Goal: Information Seeking & Learning: Learn about a topic

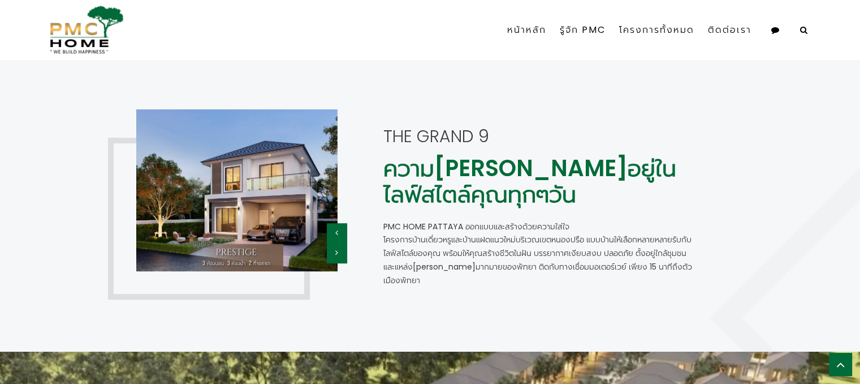
scroll to position [849, 0]
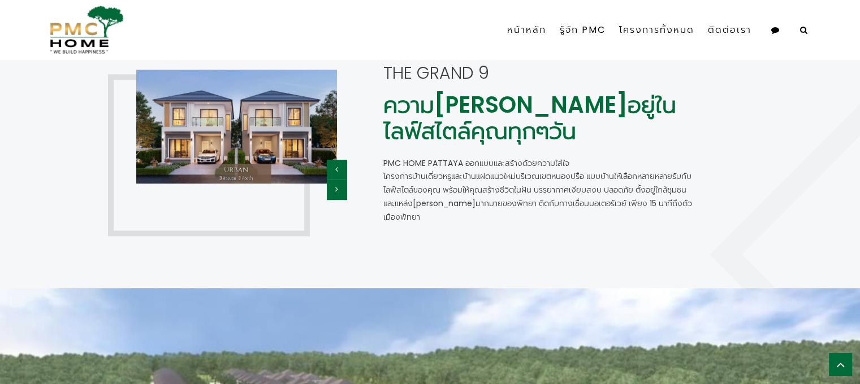
click at [337, 170] on icon "button" at bounding box center [336, 169] width 3 height 8
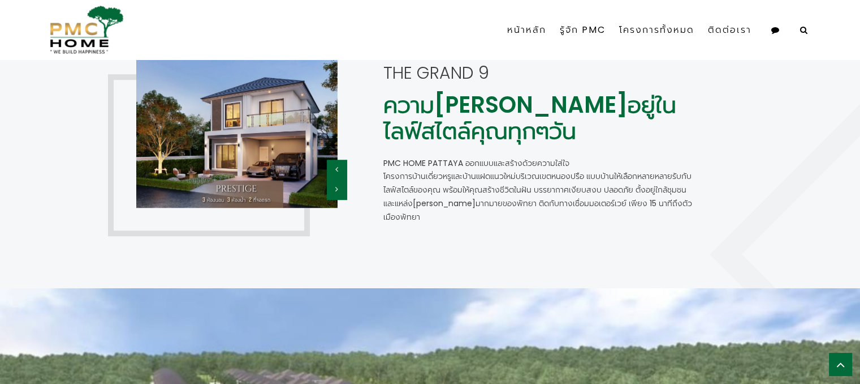
click at [339, 188] on button "button" at bounding box center [337, 189] width 20 height 20
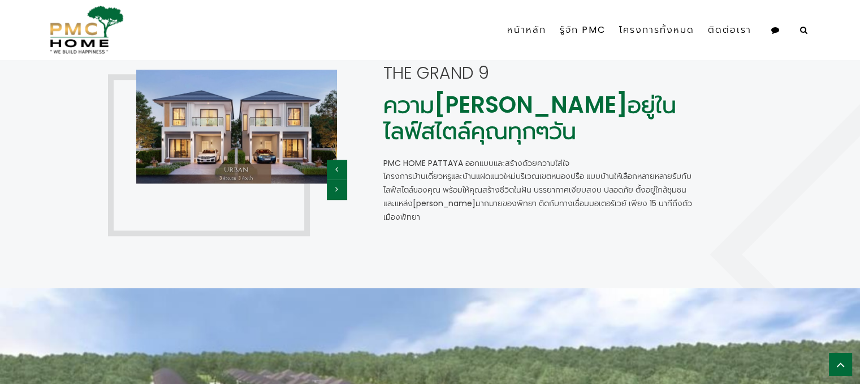
click at [337, 164] on button "button" at bounding box center [337, 170] width 20 height 20
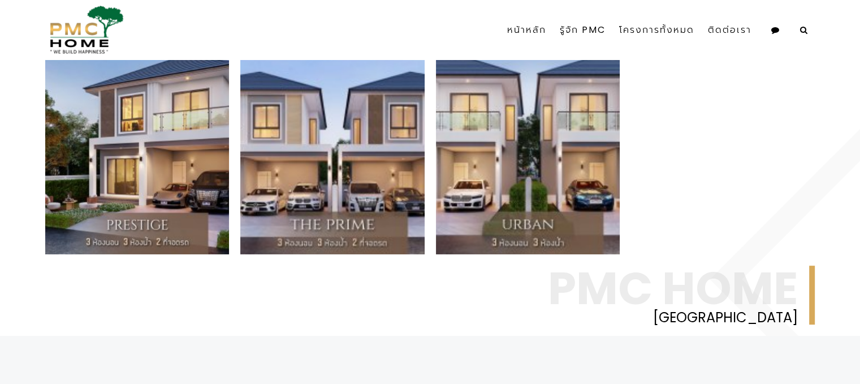
scroll to position [509, 0]
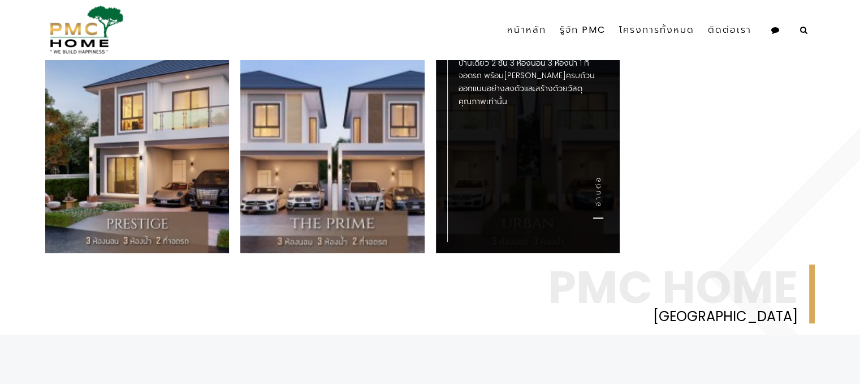
click at [524, 173] on div "Urban บ้านเดี่ยว 2 ชั้น 3 ห้องนอน 3 ห้องน้ำ 1 ที่จอดรถ พร้อมส่วนกลางครบถ้วน ออก…" at bounding box center [528, 130] width 184 height 246
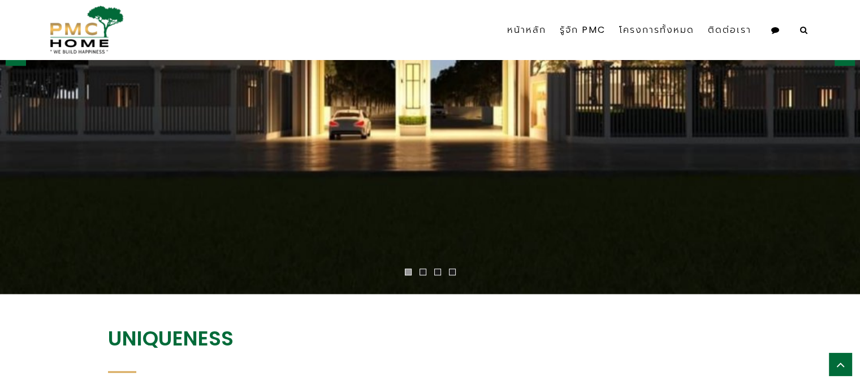
scroll to position [1325, 0]
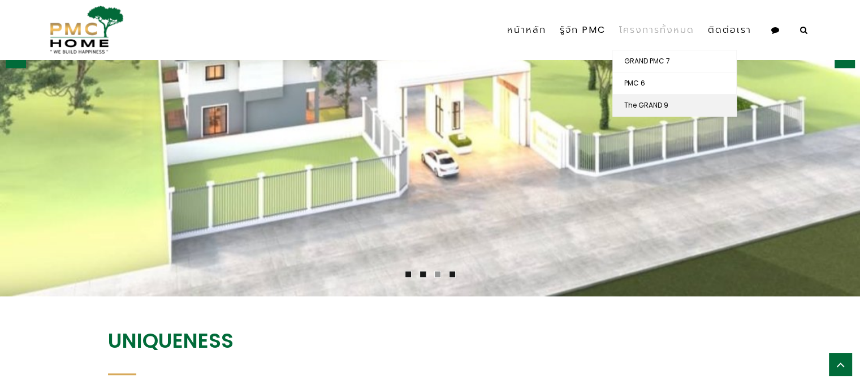
click at [685, 106] on link "The GRAND 9" at bounding box center [674, 104] width 123 height 21
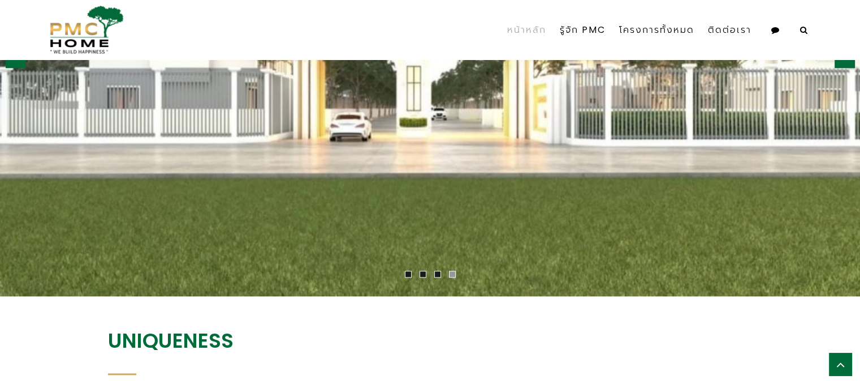
click at [532, 29] on link "หน้าหลัก" at bounding box center [527, 30] width 53 height 40
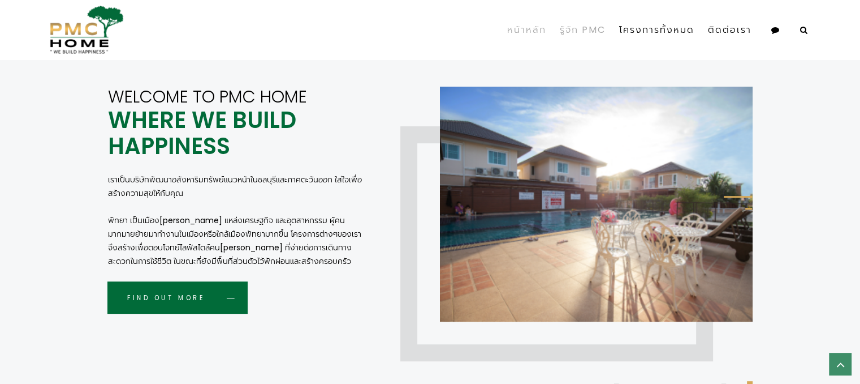
scroll to position [339, 0]
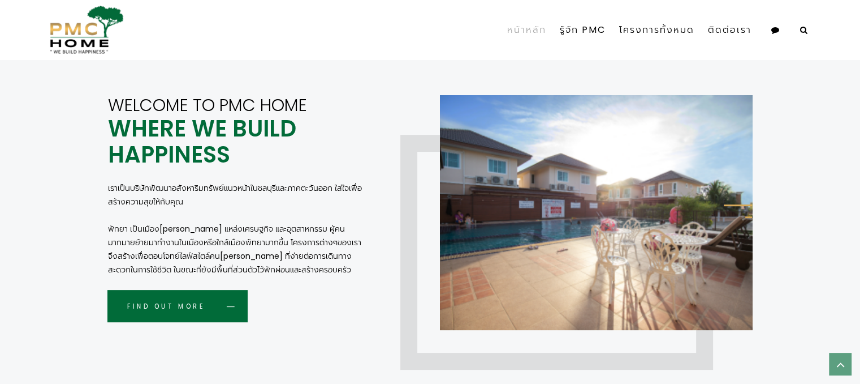
click at [524, 30] on link "หน้าหลัก" at bounding box center [527, 30] width 53 height 40
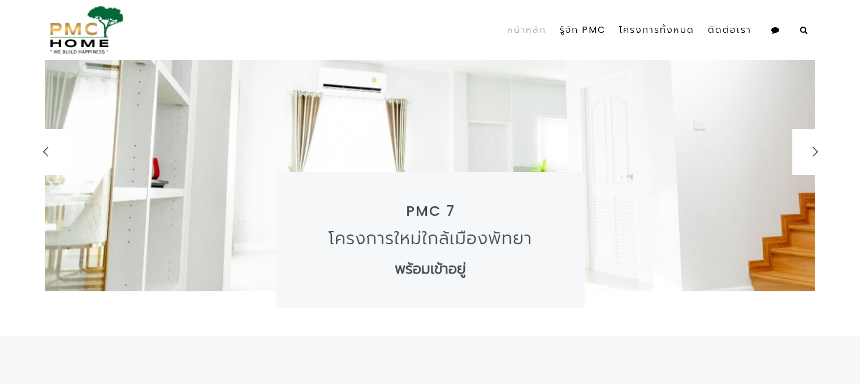
scroll to position [0, 0]
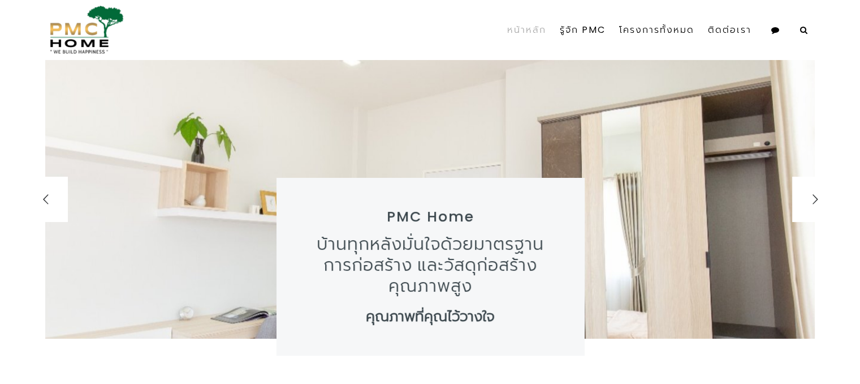
click at [530, 31] on link "หน้าหลัก" at bounding box center [527, 30] width 53 height 51
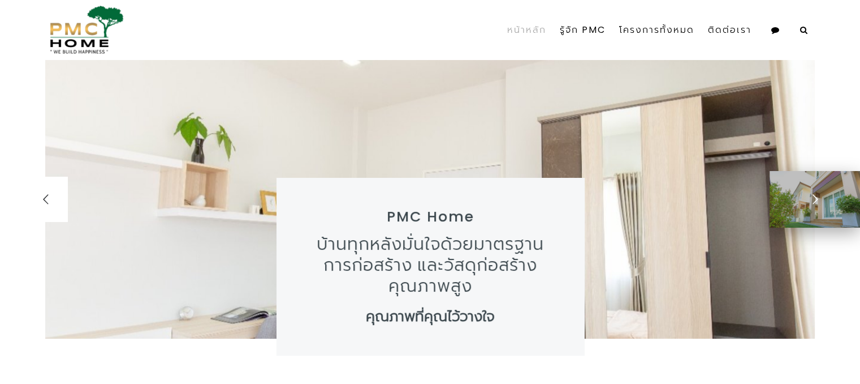
click at [819, 200] on div at bounding box center [815, 199] width 45 height 45
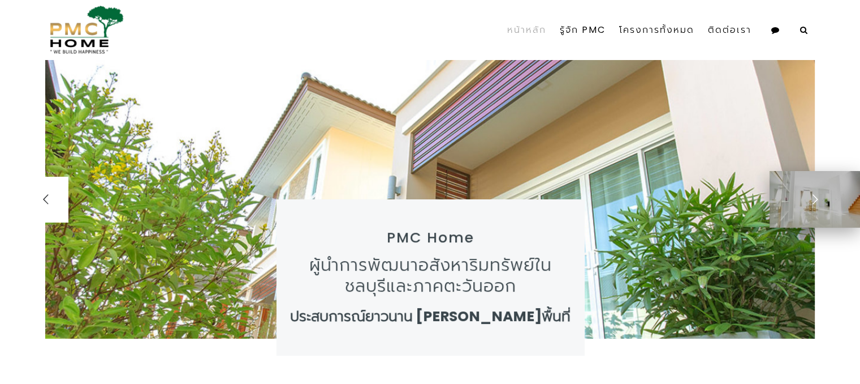
click at [808, 201] on div at bounding box center [815, 199] width 45 height 45
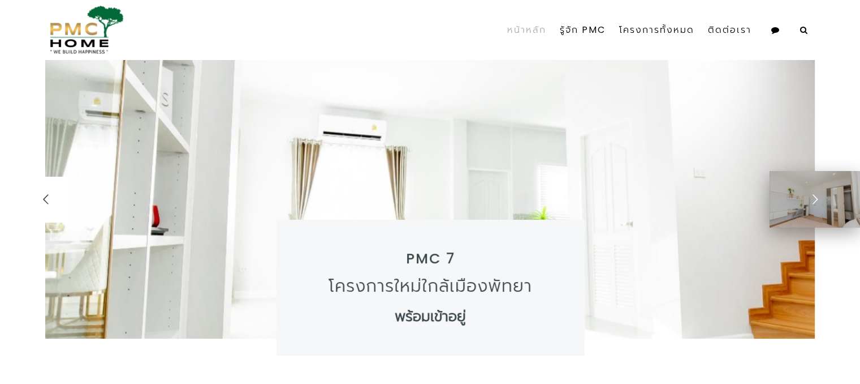
click at [810, 200] on div at bounding box center [815, 199] width 45 height 45
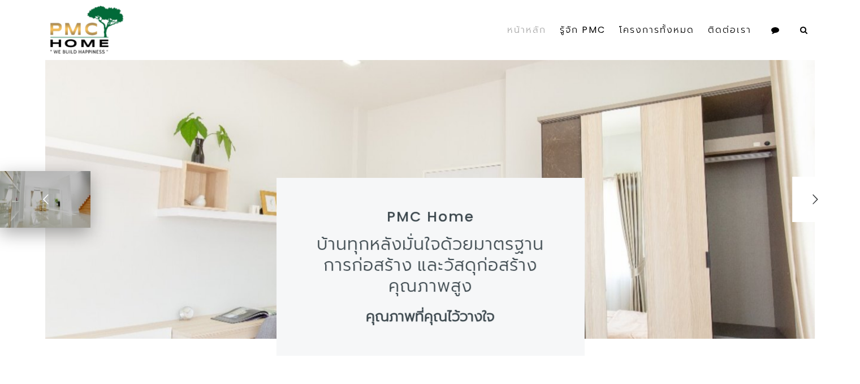
click at [44, 212] on div at bounding box center [45, 199] width 45 height 45
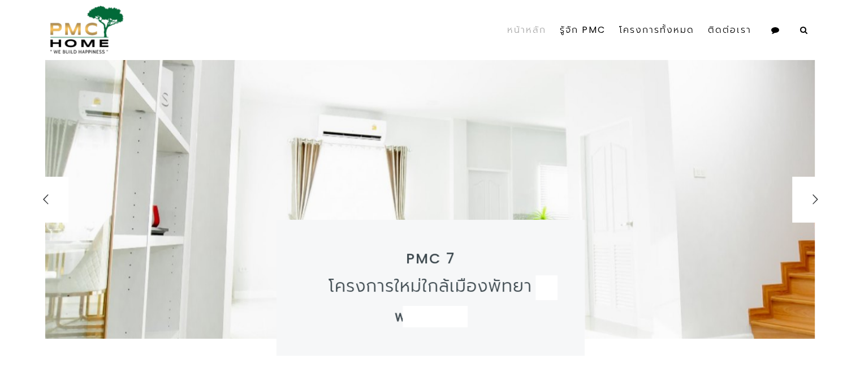
scroll to position [57, 0]
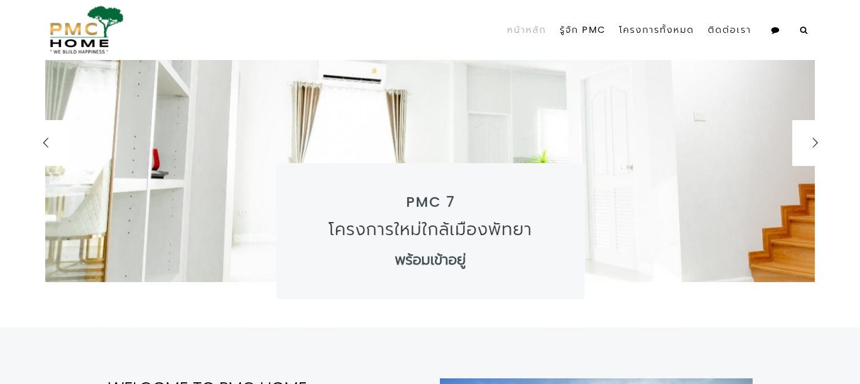
click at [462, 229] on div "โครงการใหม่ใกล้เมืองพัทยา" at bounding box center [430, 228] width 251 height 21
click at [432, 260] on div "พร้อมเข้าอยู่" at bounding box center [430, 260] width 71 height 18
click at [480, 262] on div "PMC 7 โครงการใหม่ใกล้เมืองพัทยา พร้อมเข้าอยู่" at bounding box center [430, 231] width 309 height 136
click at [445, 253] on div "พร้อมเข้าอยู่" at bounding box center [430, 260] width 71 height 18
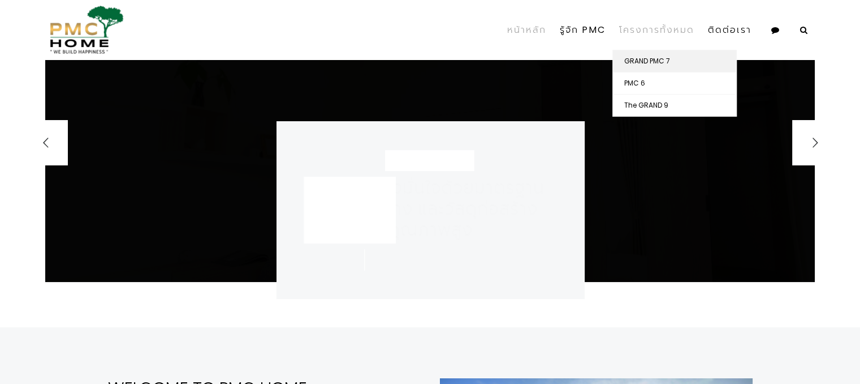
click at [645, 59] on link "GRAND PMC 7" at bounding box center [674, 60] width 123 height 21
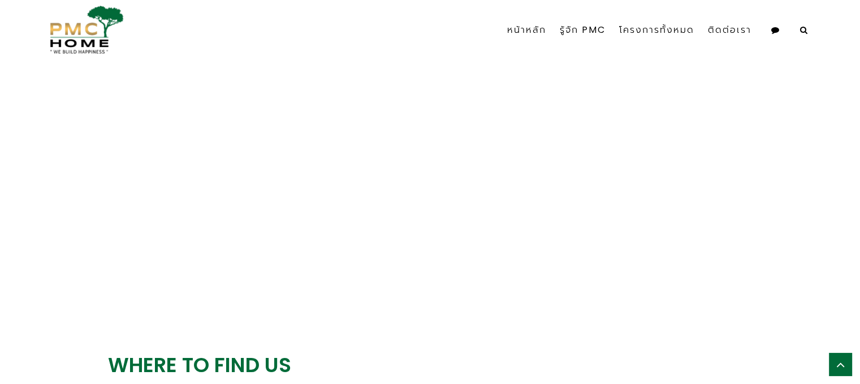
scroll to position [2263, 0]
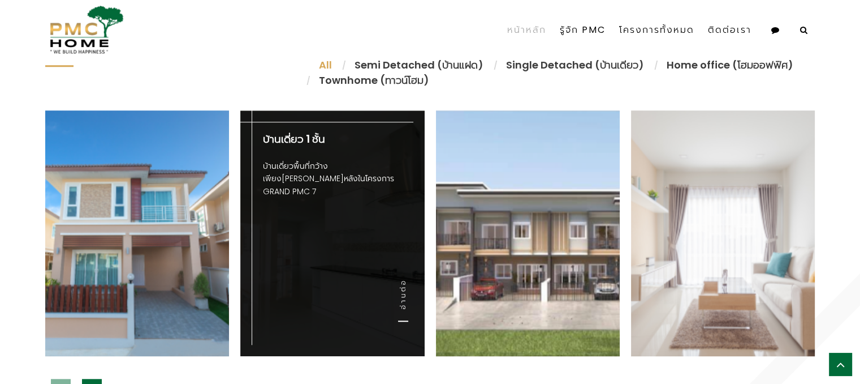
scroll to position [849, 0]
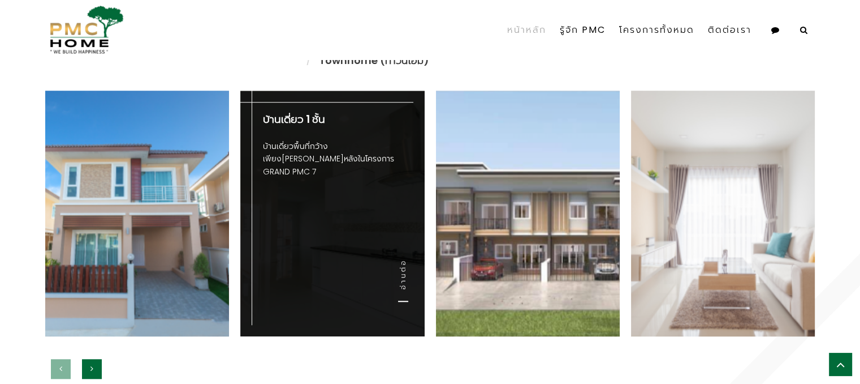
click at [310, 231] on div "บ้านเดี่ยว 1 ชั้น บ้านเดี่ยวพื้นที่กว้าง เพียง[PERSON_NAME]หลังในโครงการ GRAND …" at bounding box center [332, 214] width 184 height 246
drag, startPoint x: 403, startPoint y: 274, endPoint x: 348, endPoint y: 218, distance: 78.8
click at [403, 274] on link "อ่านต่อ" at bounding box center [403, 280] width 10 height 43
click at [341, 209] on div "บ้านเดี่ยว 1 ชั้น บ้านเดี่ยวพื้นที่กว้าง เพียง[PERSON_NAME]หลังในโครงการ GRAND …" at bounding box center [332, 214] width 184 height 246
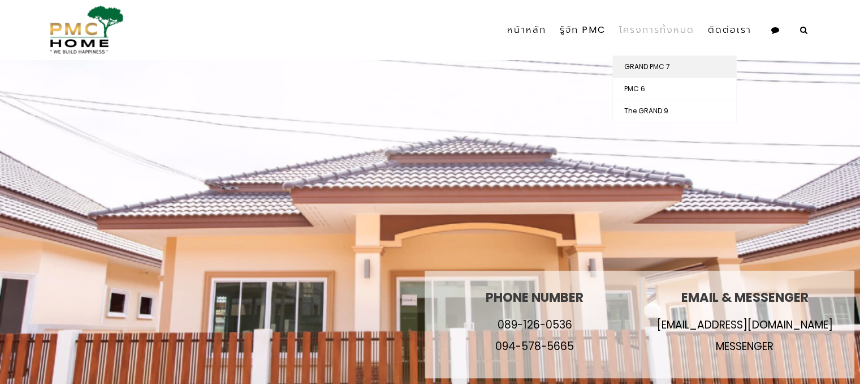
click at [662, 66] on link "GRAND PMC 7" at bounding box center [674, 66] width 123 height 21
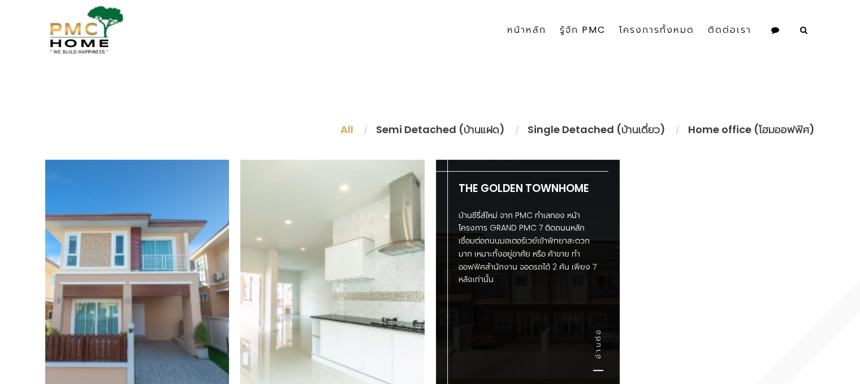
scroll to position [509, 0]
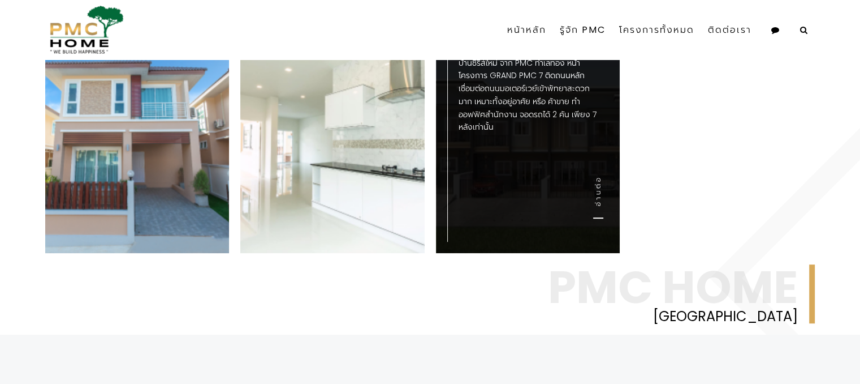
click at [527, 169] on div "The Golden Townhome บ้านซีรี่ส์ใหม่ จาก PMC ทำเลทอง หน้าโครงการ GRAND PMC 7 ติด…" at bounding box center [528, 88] width 184 height 162
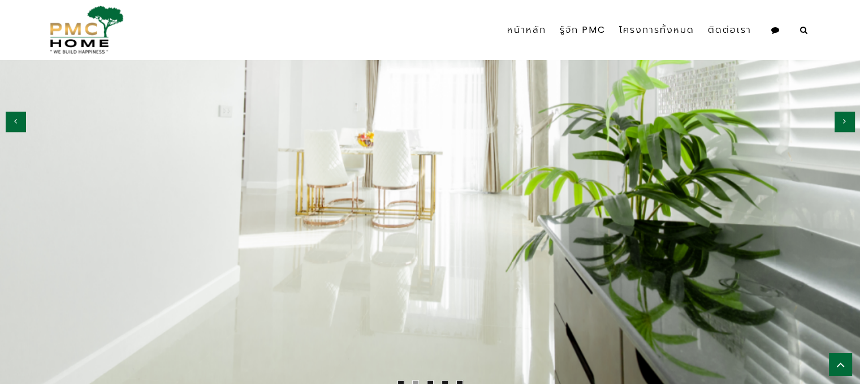
scroll to position [1358, 0]
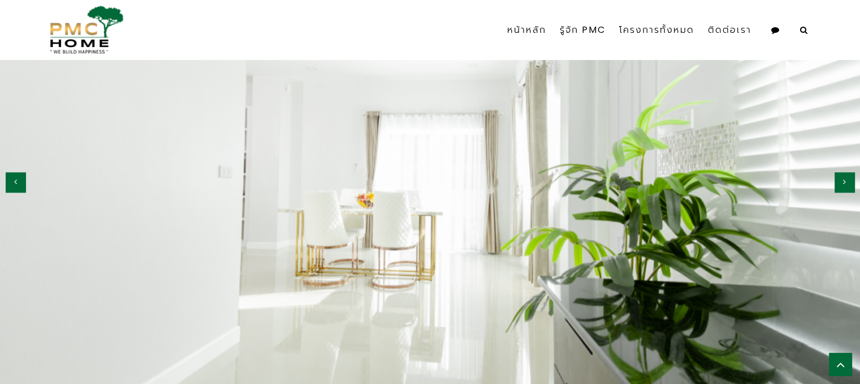
click at [844, 182] on icon "button" at bounding box center [844, 182] width 3 height 8
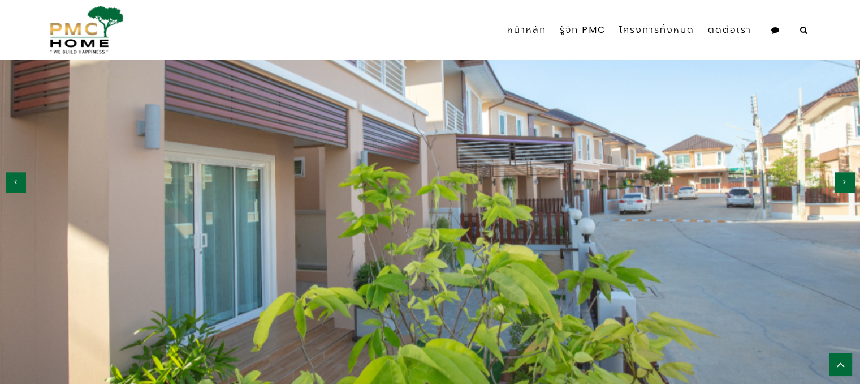
click at [843, 182] on icon "button" at bounding box center [844, 182] width 3 height 8
click at [840, 184] on button "button" at bounding box center [845, 182] width 20 height 20
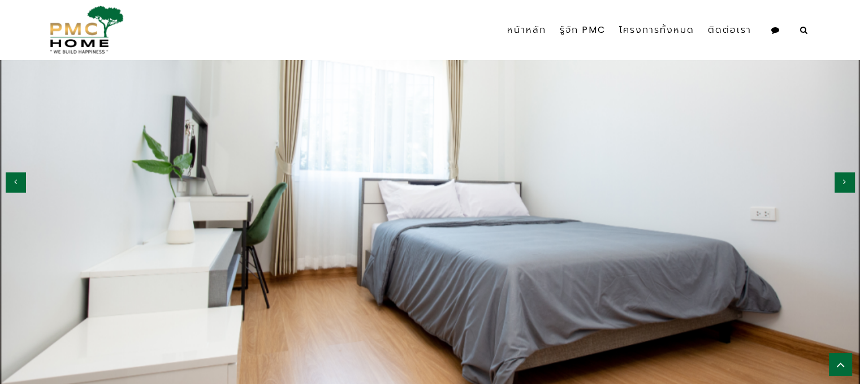
click at [840, 184] on button "button" at bounding box center [845, 182] width 20 height 20
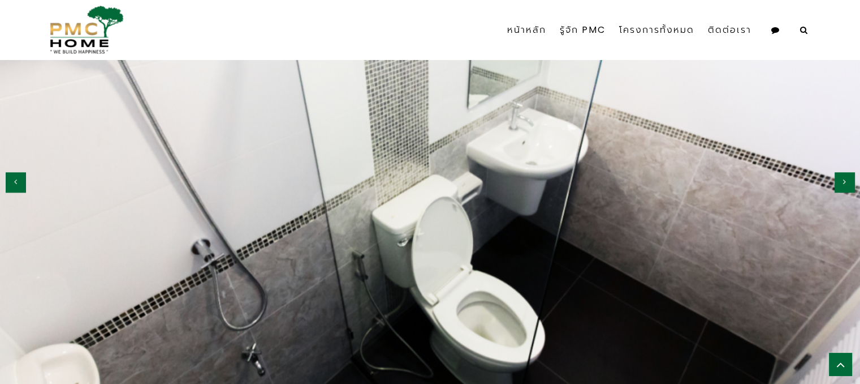
click at [840, 184] on button "button" at bounding box center [845, 182] width 20 height 20
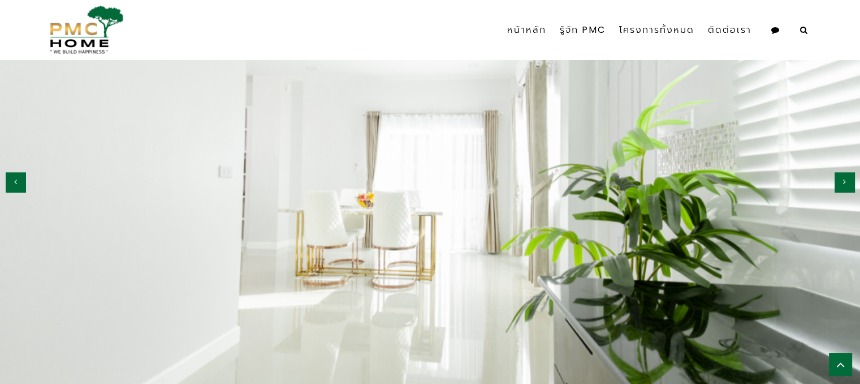
click at [22, 188] on button "button" at bounding box center [16, 182] width 20 height 20
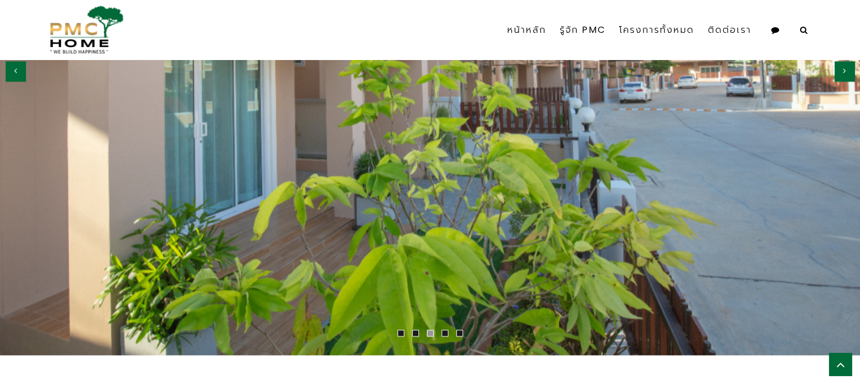
scroll to position [1471, 0]
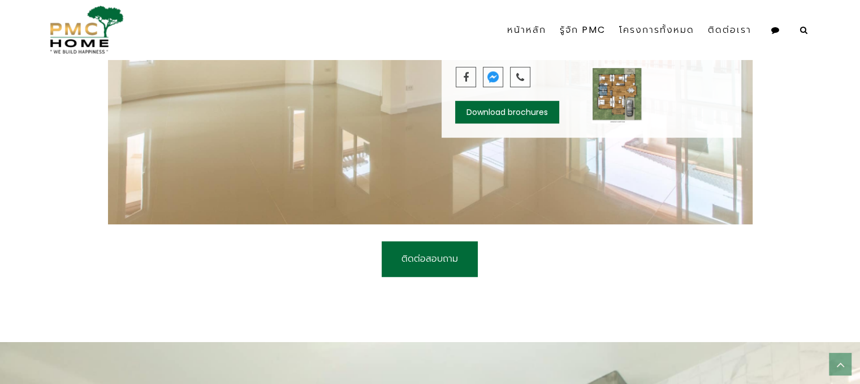
scroll to position [735, 0]
